Goal: Information Seeking & Learning: Learn about a topic

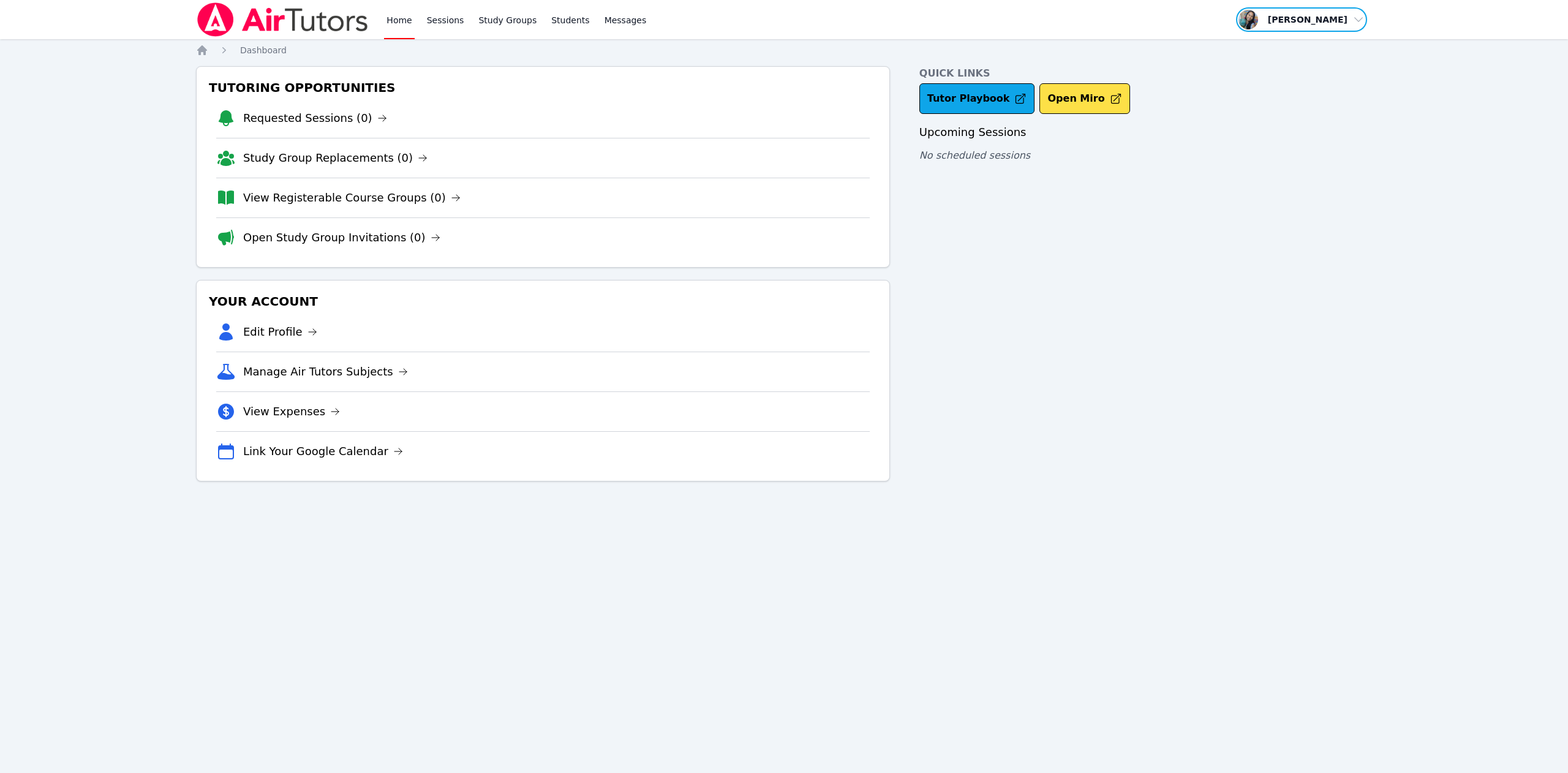
click at [1324, 26] on span "button" at bounding box center [1301, 19] width 133 height 27
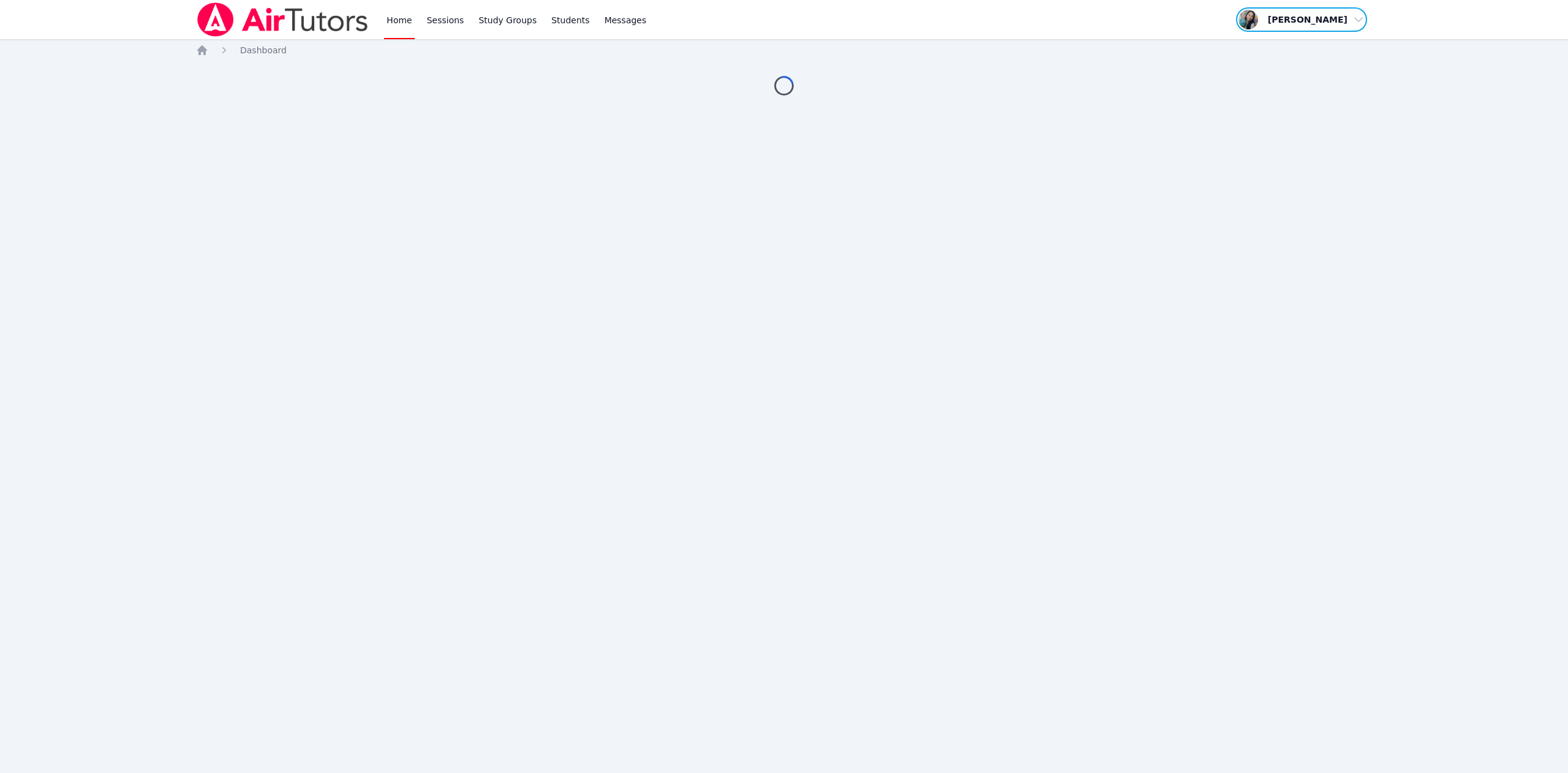
click at [1331, 26] on span "button" at bounding box center [1301, 19] width 133 height 27
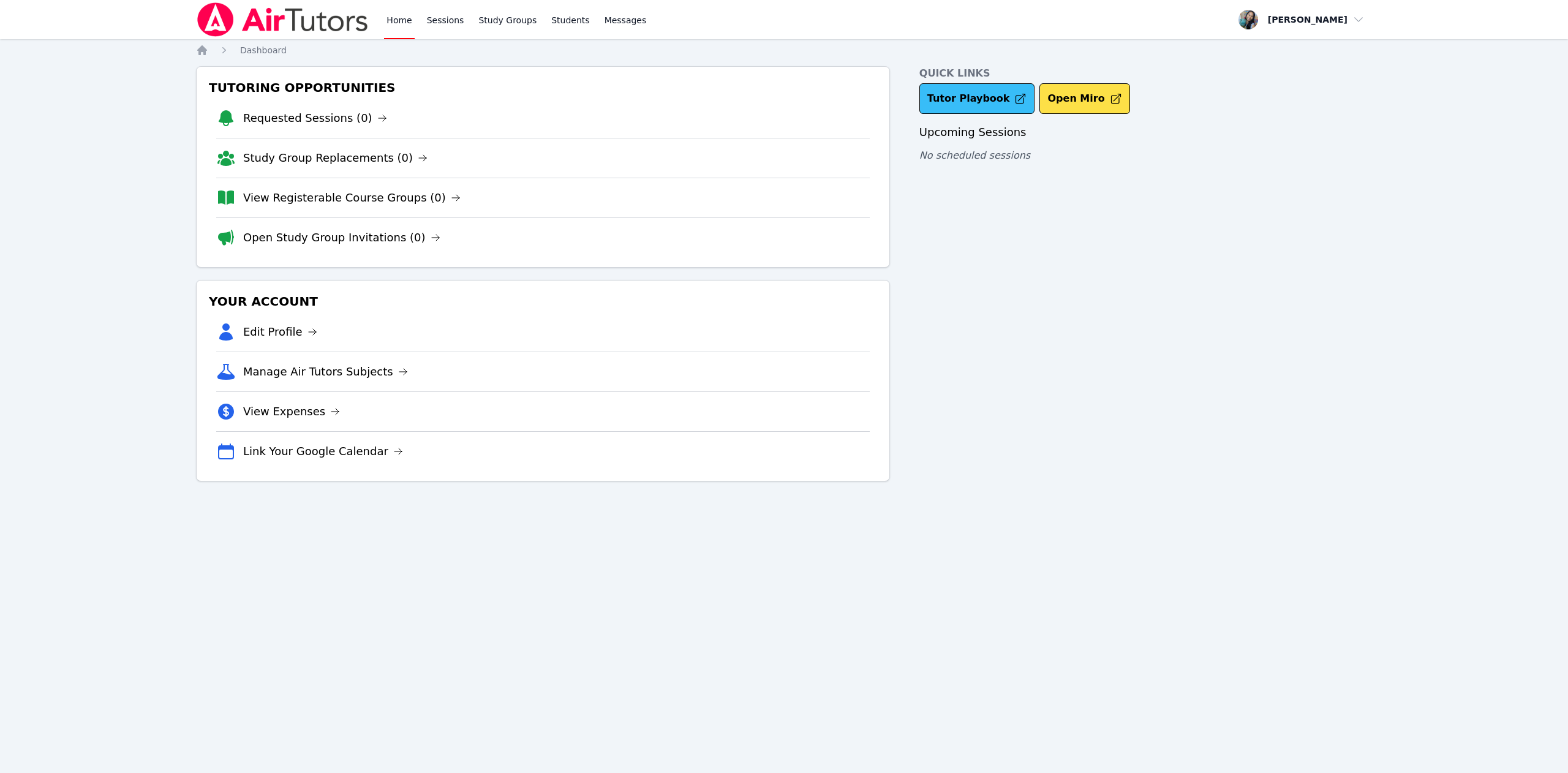
click at [954, 95] on link "Tutor Playbook" at bounding box center [977, 99] width 116 height 30
